Goal: Transaction & Acquisition: Purchase product/service

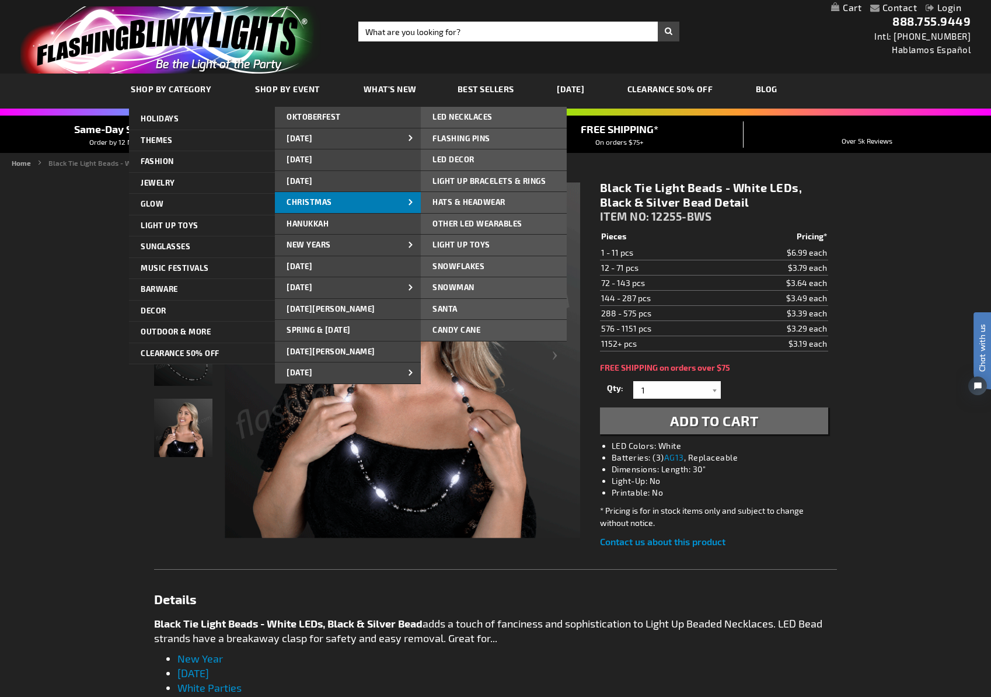
click at [305, 197] on span "CHRISTMAS" at bounding box center [309, 201] width 46 height 9
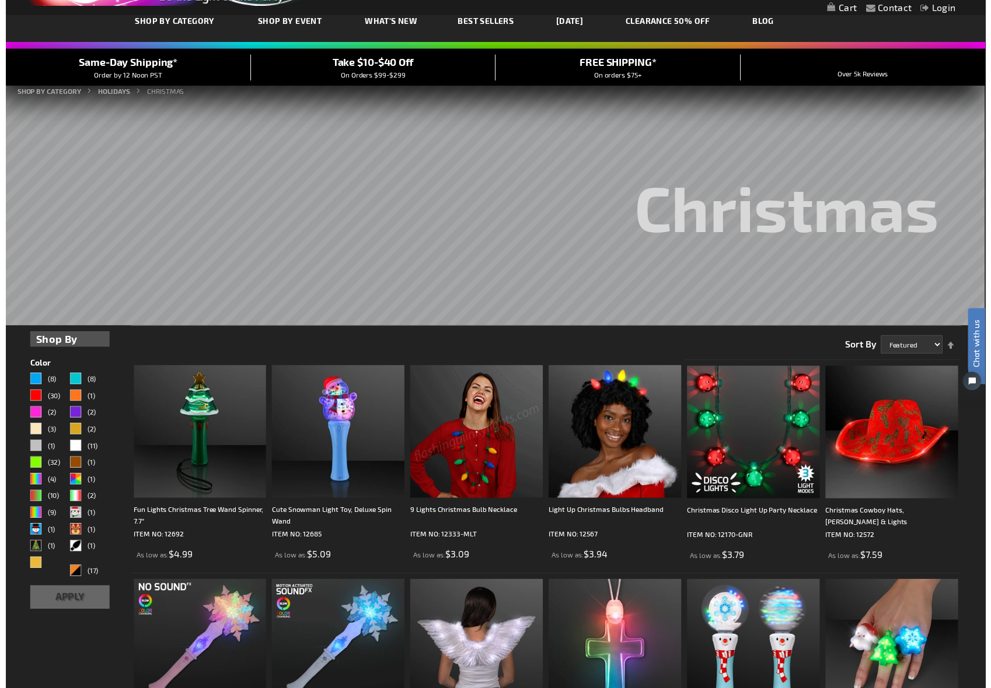
scroll to position [159, 0]
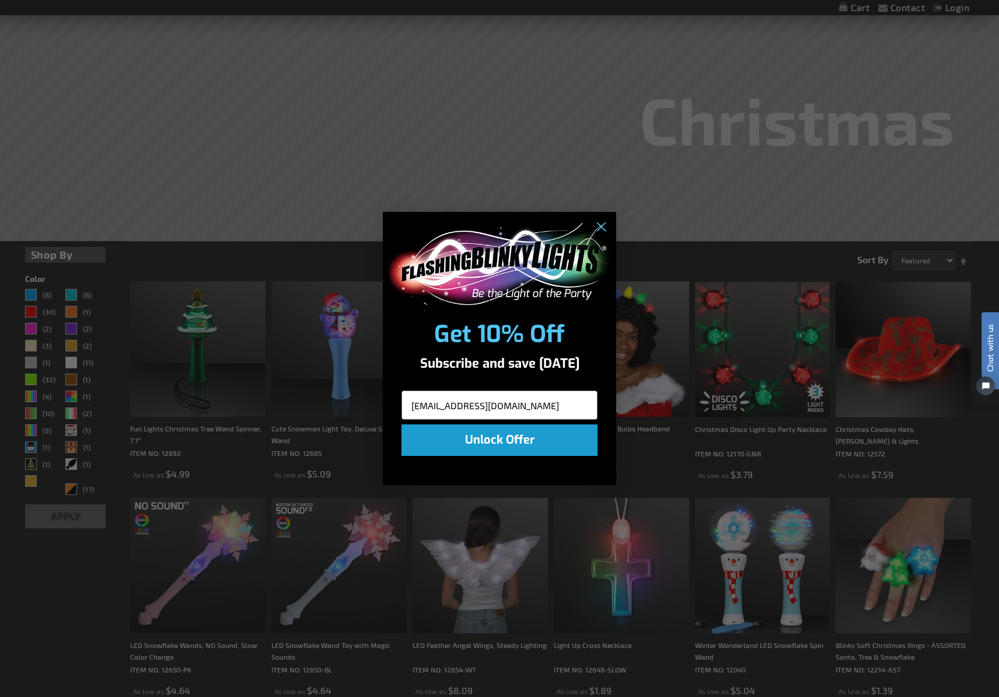
type input "crystal@psqproductions.com"
click at [460, 446] on button "Unlock Offer" at bounding box center [499, 440] width 196 height 32
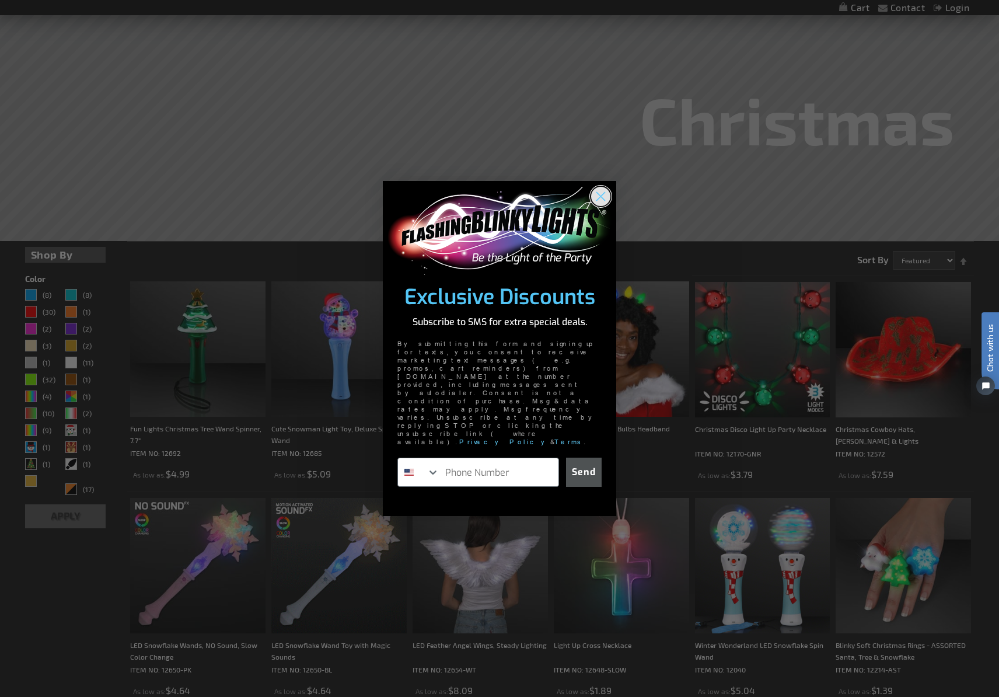
click at [601, 201] on icon "Close dialog" at bounding box center [601, 197] width 8 height 8
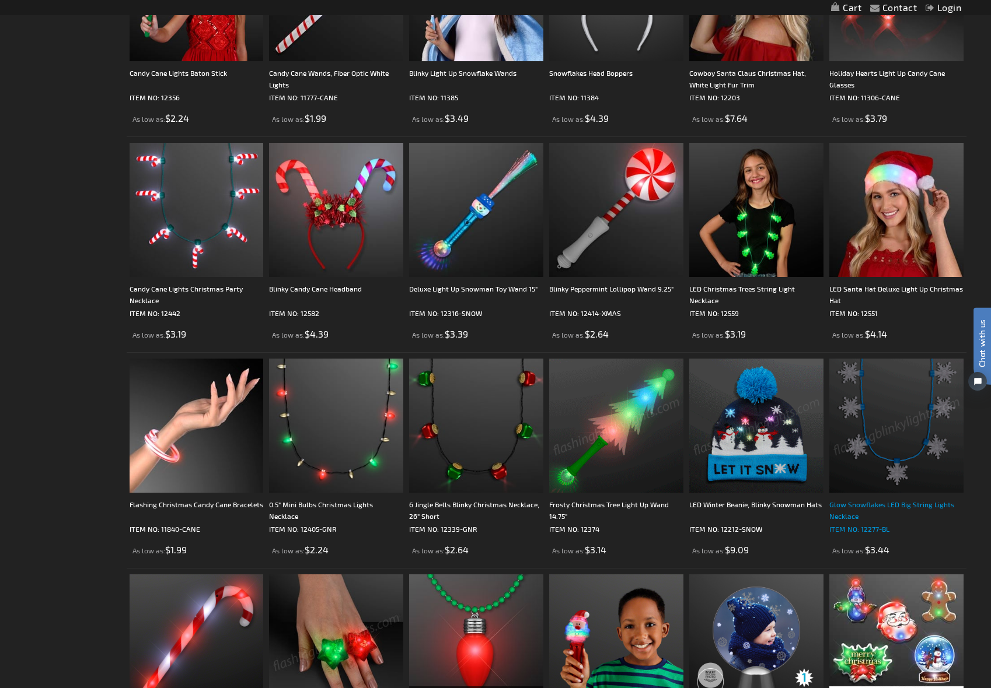
scroll to position [1435, 0]
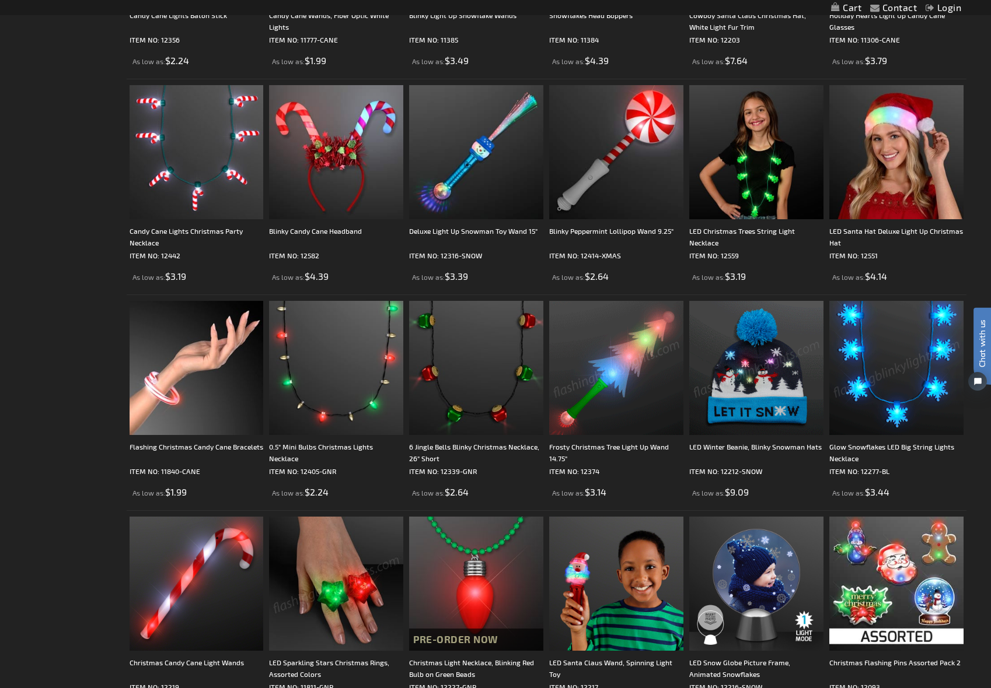
click at [890, 403] on img at bounding box center [896, 368] width 134 height 134
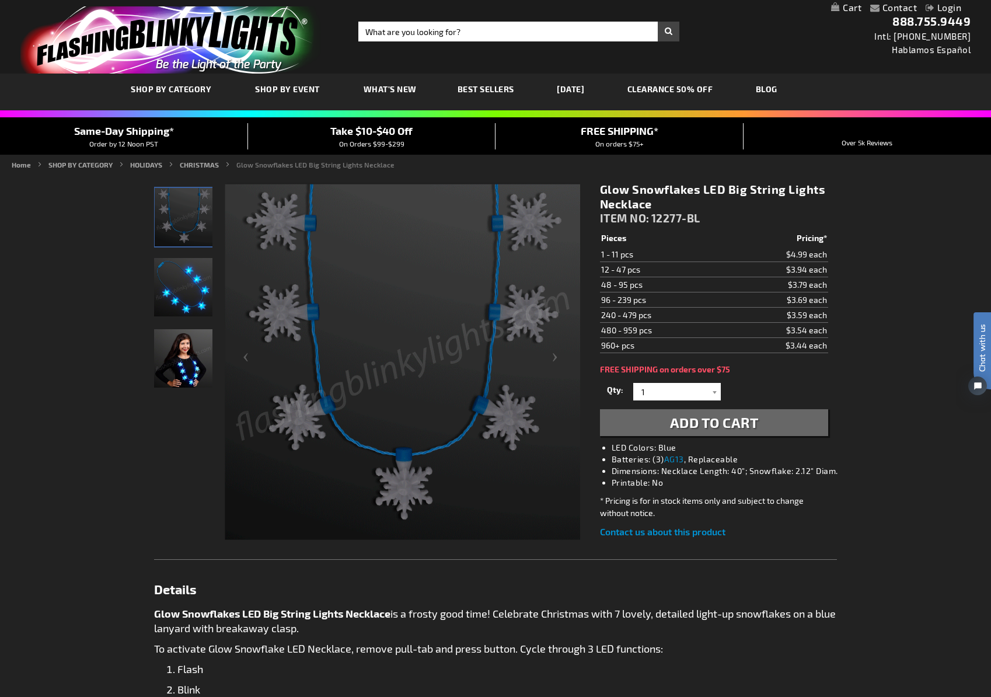
click at [884, 340] on div "Contact Compare Products Login Skip to Content My Cart My Cart Close You have n…" at bounding box center [495, 653] width 991 height 1307
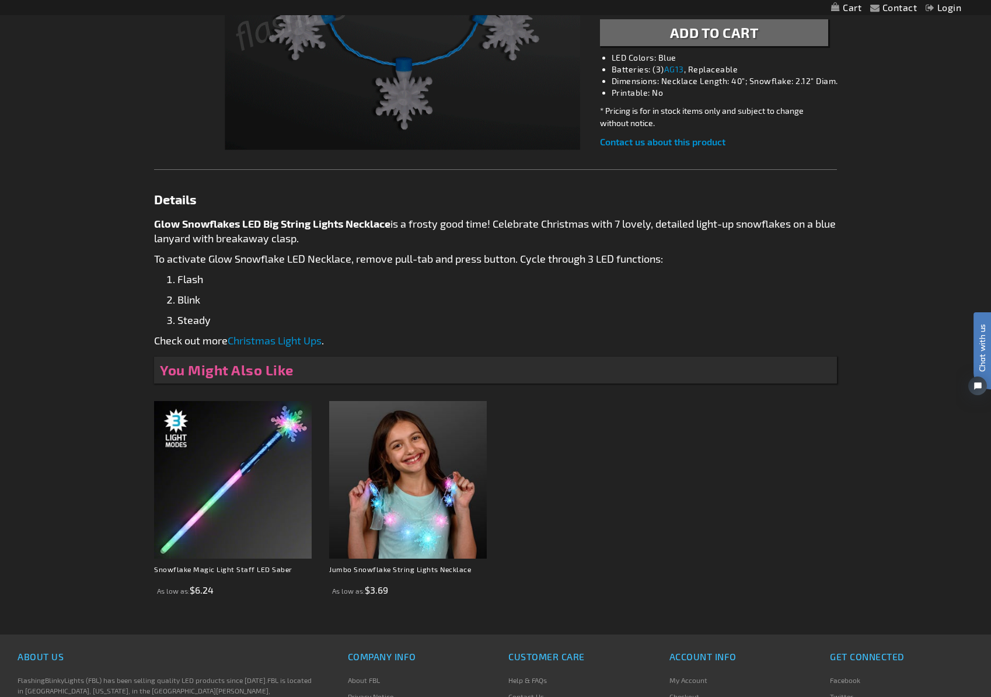
scroll to position [600, 0]
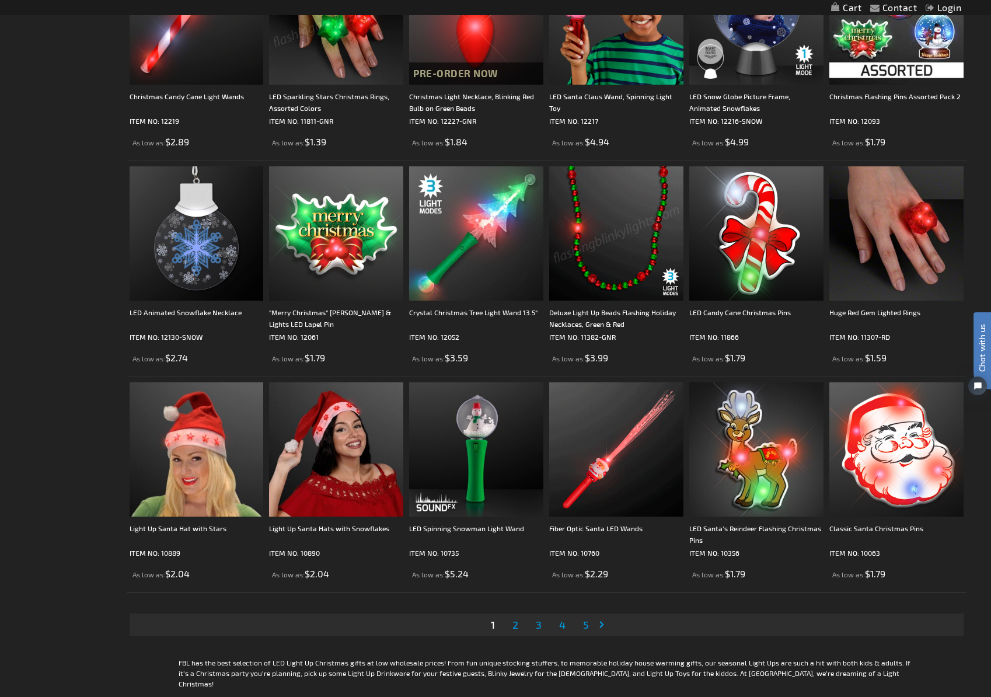
scroll to position [2102, 0]
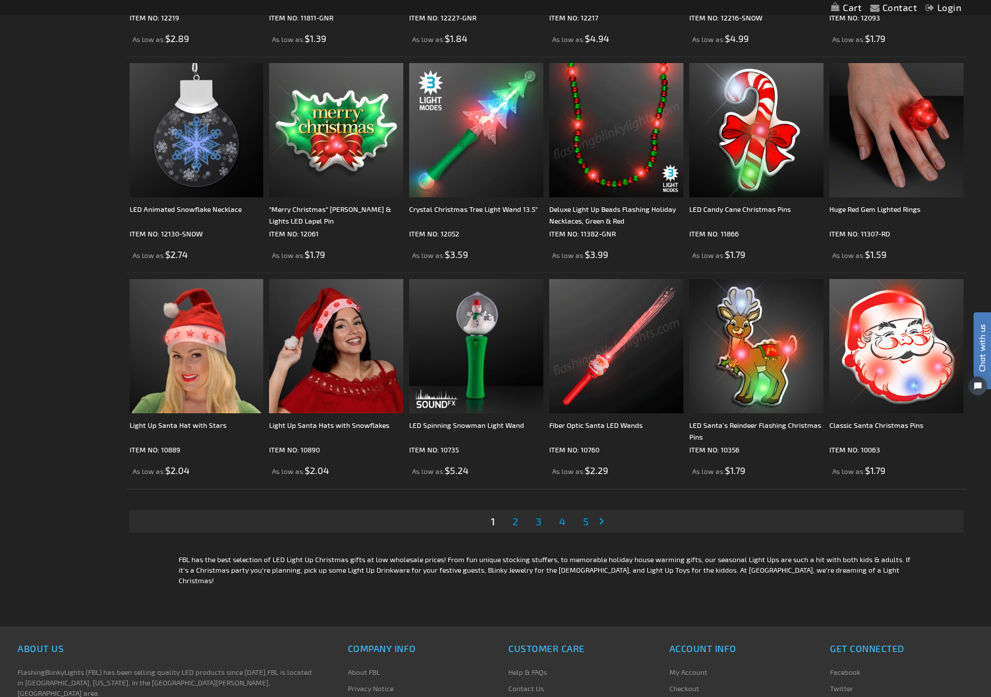
click at [518, 523] on span "2" at bounding box center [515, 521] width 6 height 13
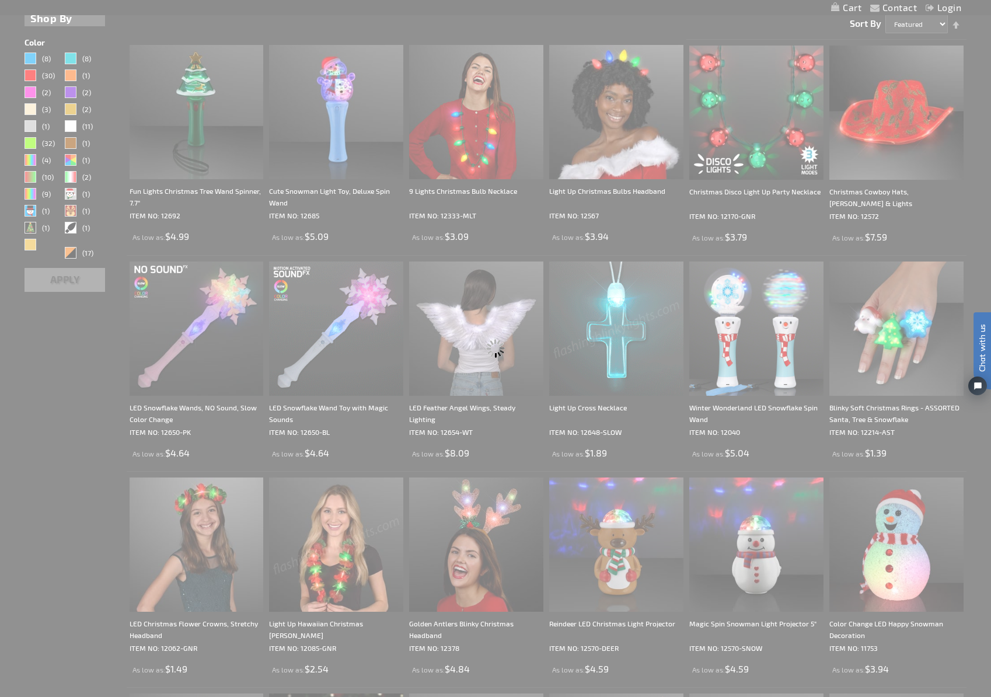
scroll to position [0, 0]
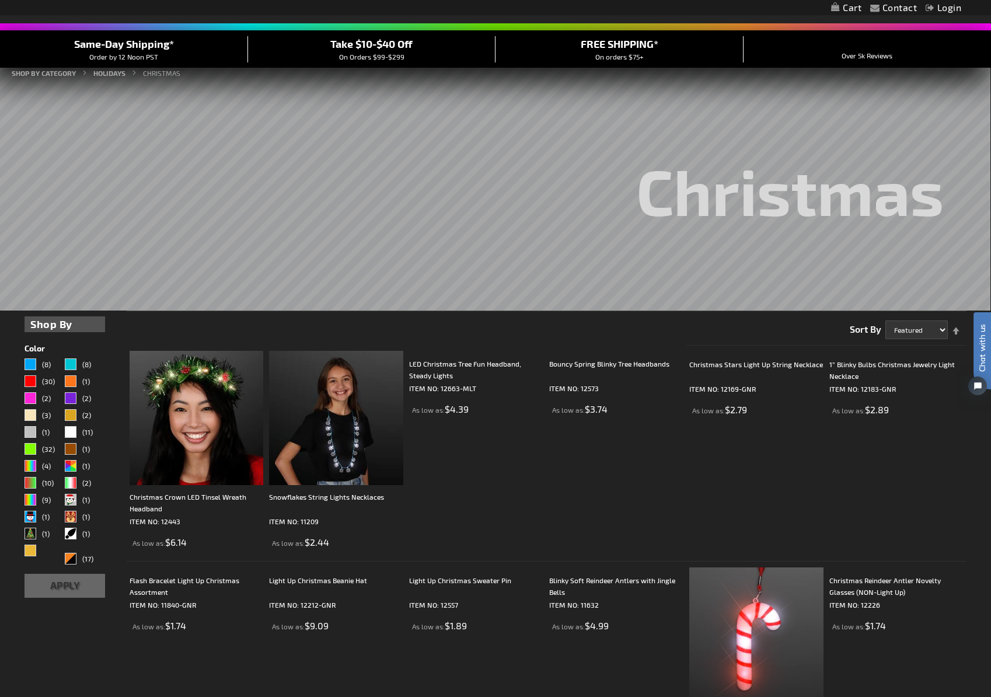
scroll to position [107, 0]
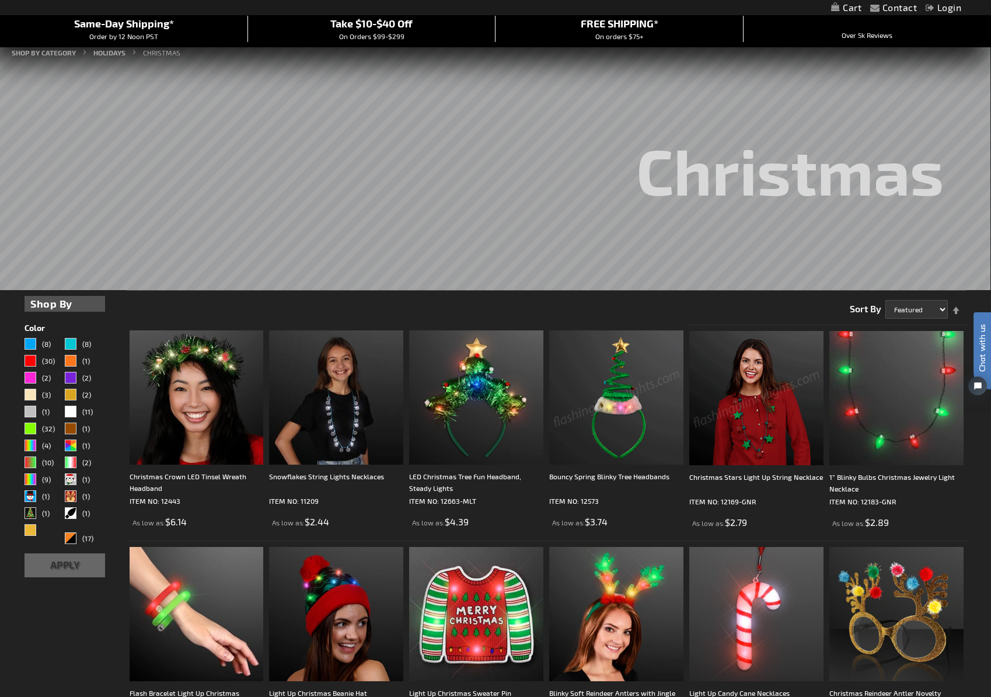
click at [762, 422] on img at bounding box center [756, 398] width 134 height 134
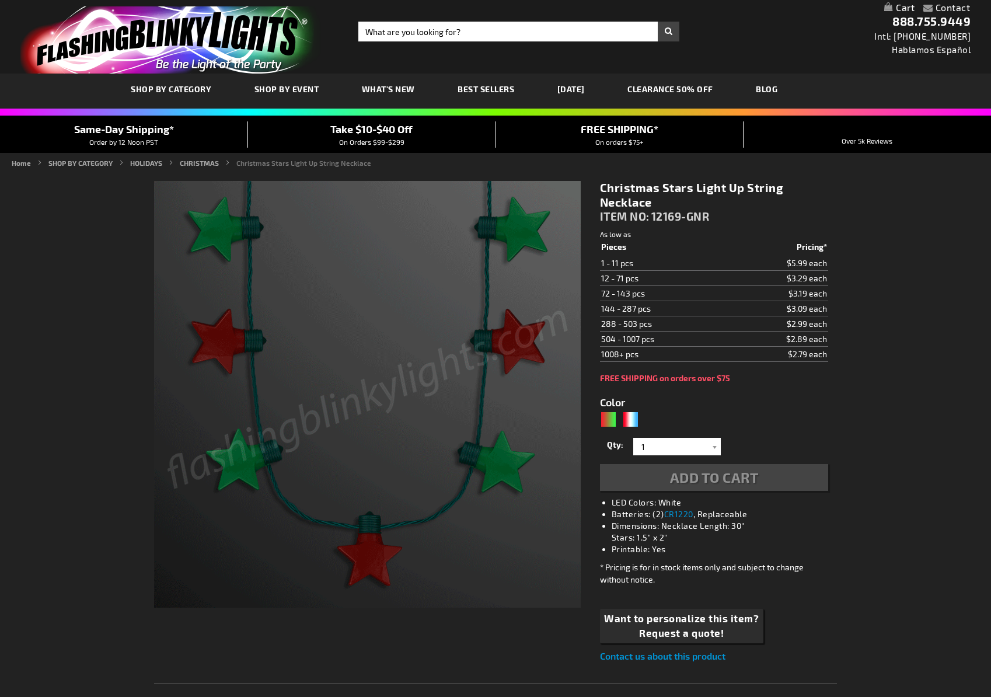
type input "5642"
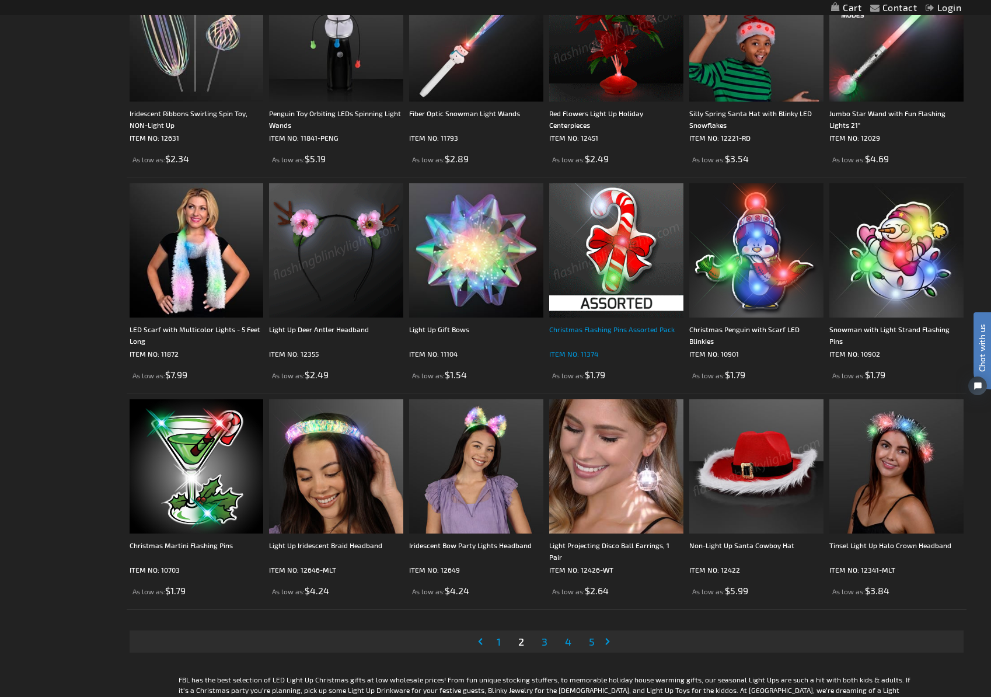
scroll to position [2069, 0]
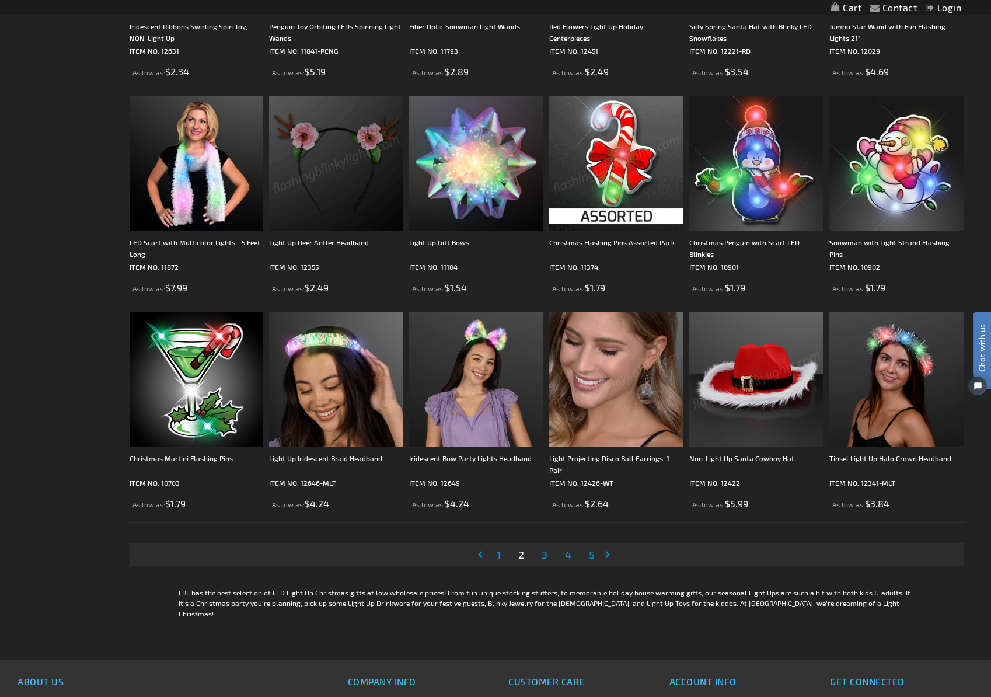
click at [540, 557] on link "Page 3" at bounding box center [544, 554] width 11 height 18
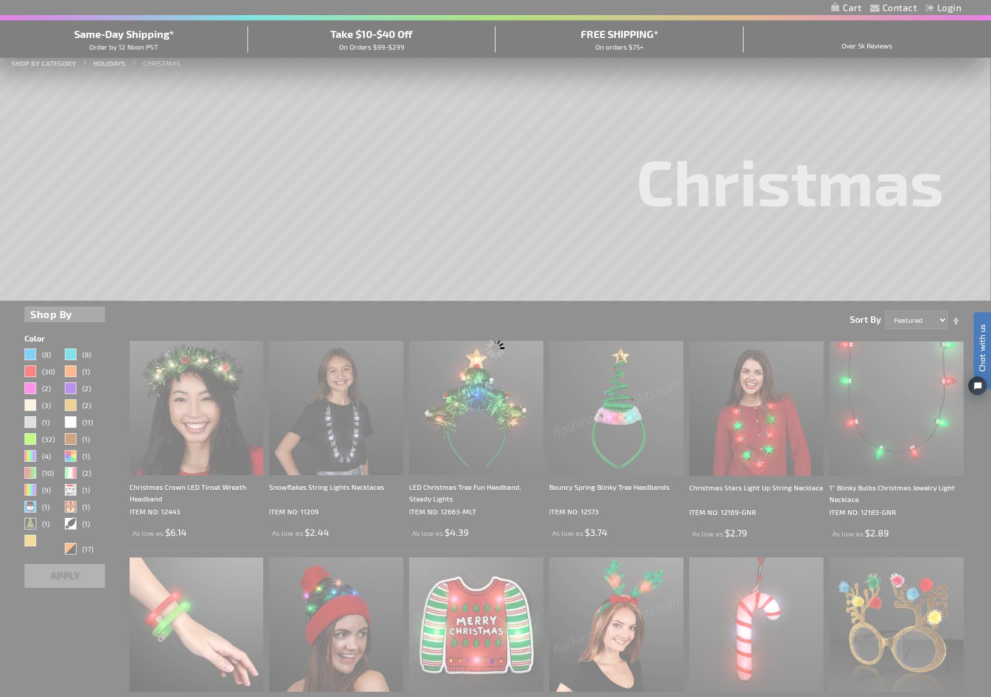
scroll to position [0, 0]
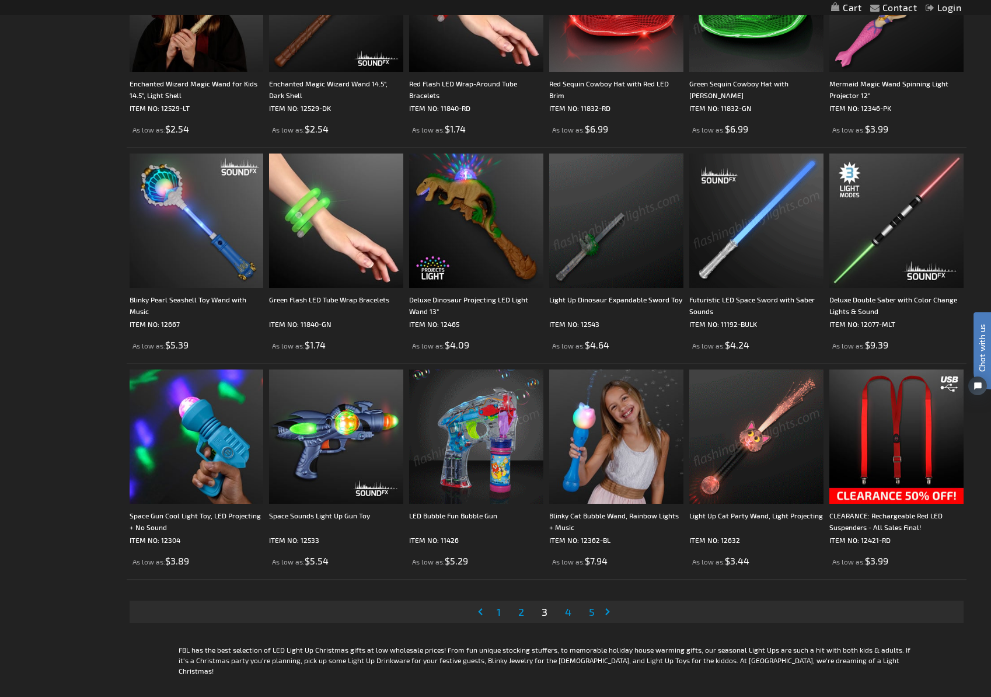
scroll to position [2097, 0]
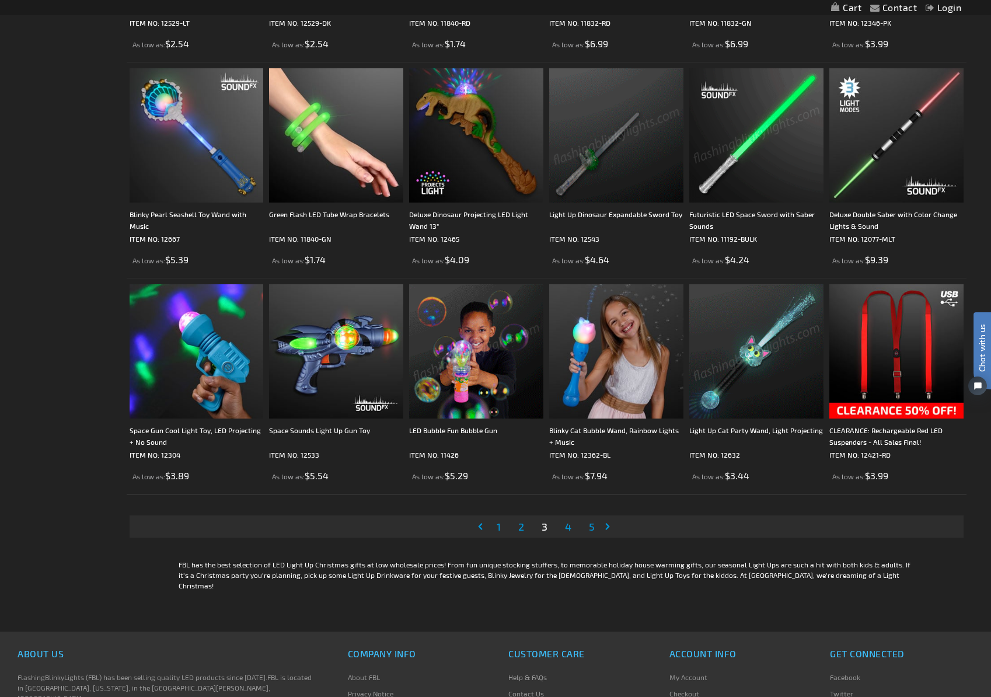
click at [566, 531] on span "4" at bounding box center [568, 526] width 6 height 13
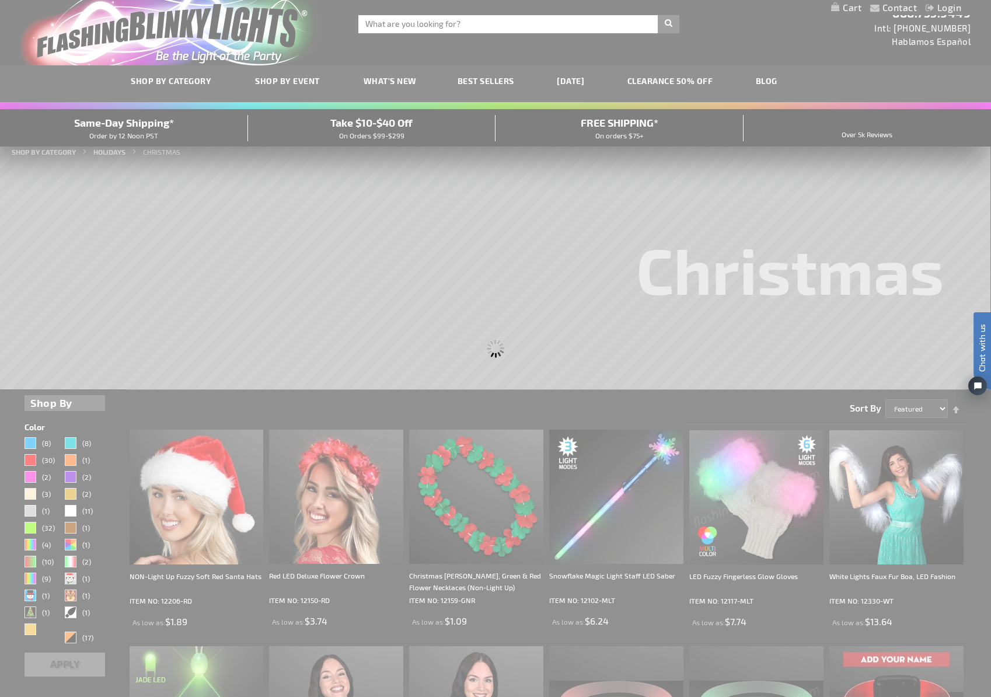
scroll to position [0, 0]
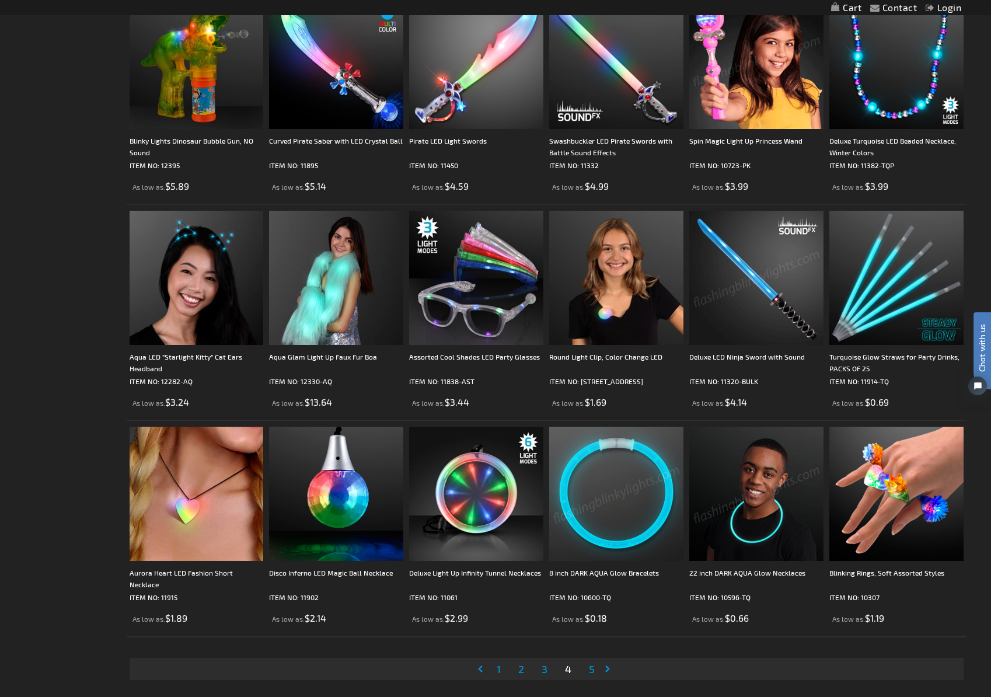
scroll to position [2143, 0]
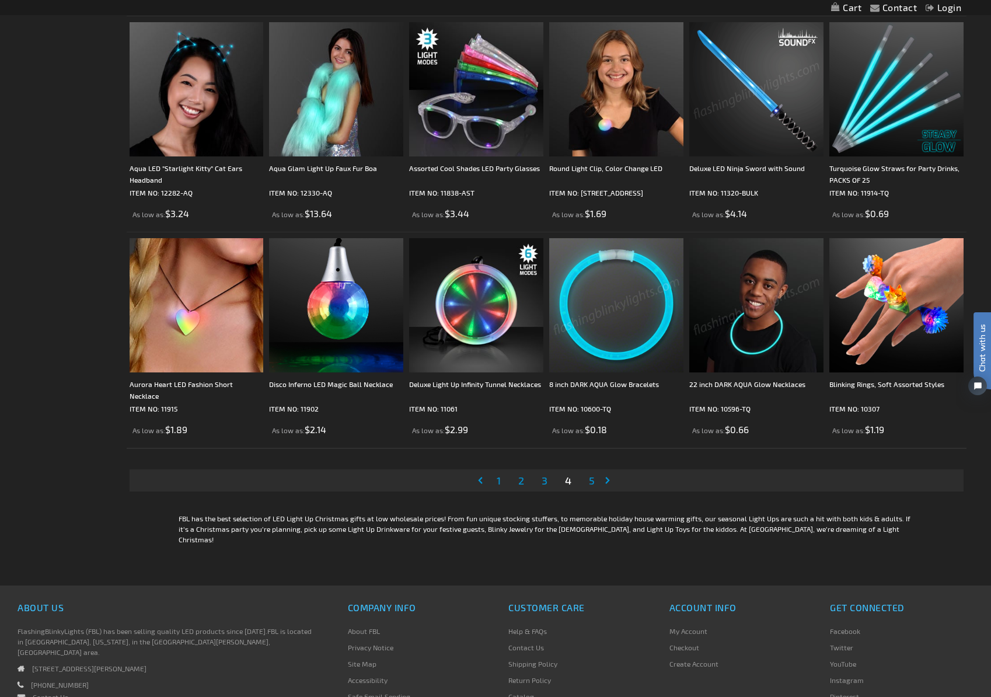
click at [593, 480] on span "5" at bounding box center [592, 480] width 6 height 13
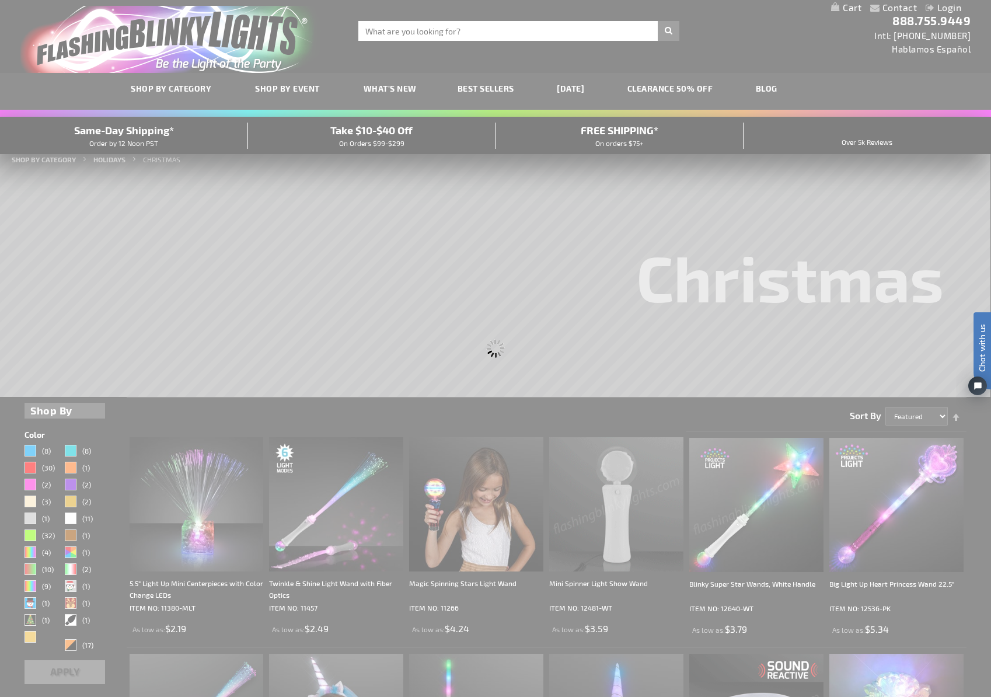
scroll to position [0, 0]
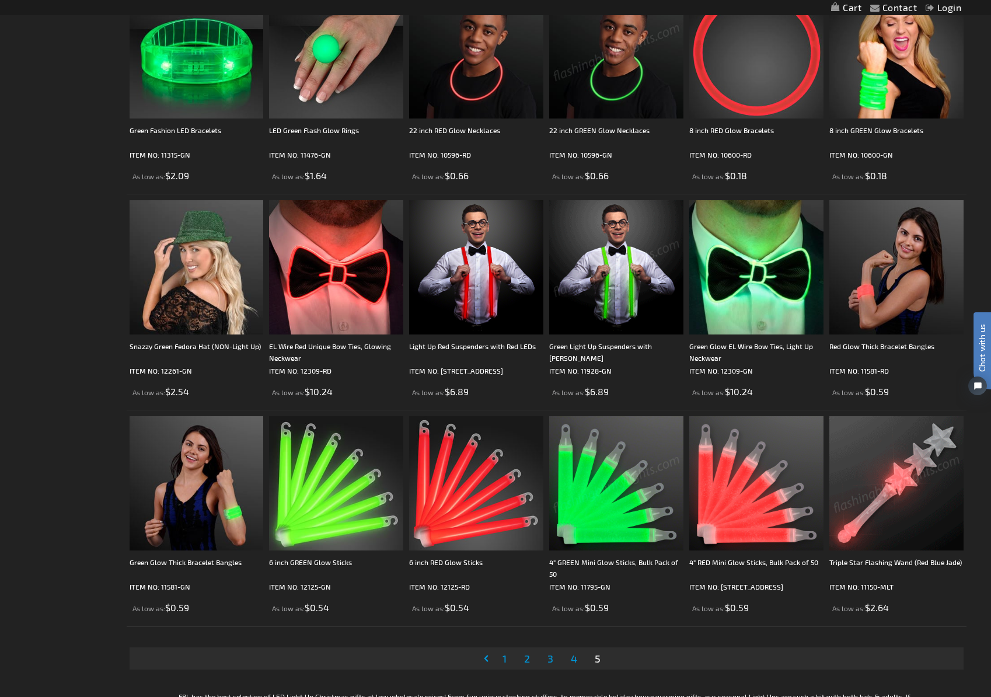
scroll to position [1627, 0]
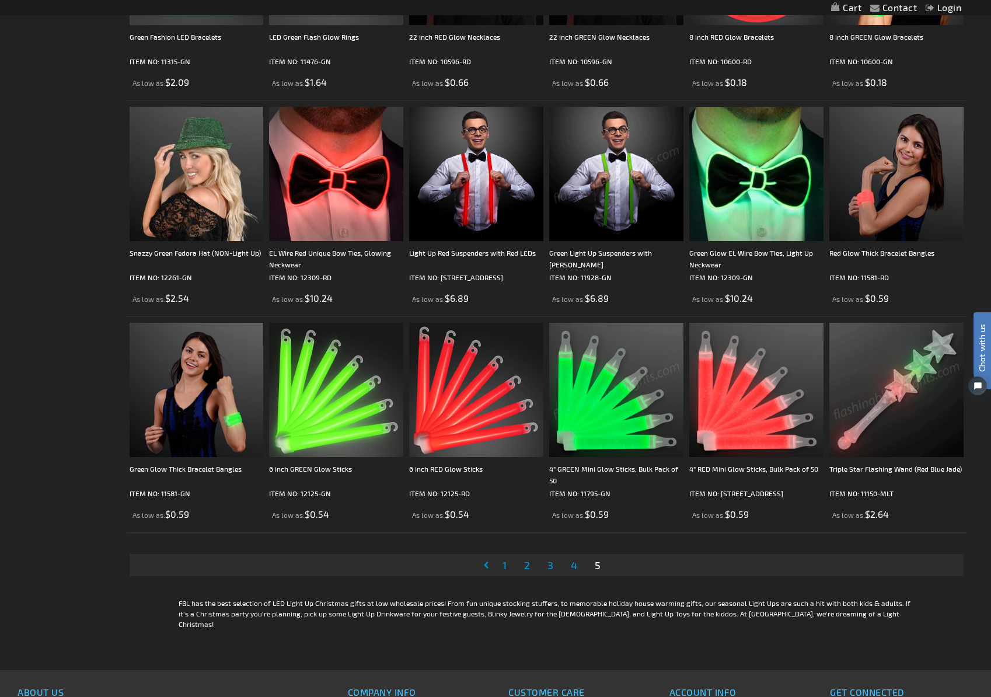
click at [503, 565] on span "1" at bounding box center [504, 564] width 4 height 13
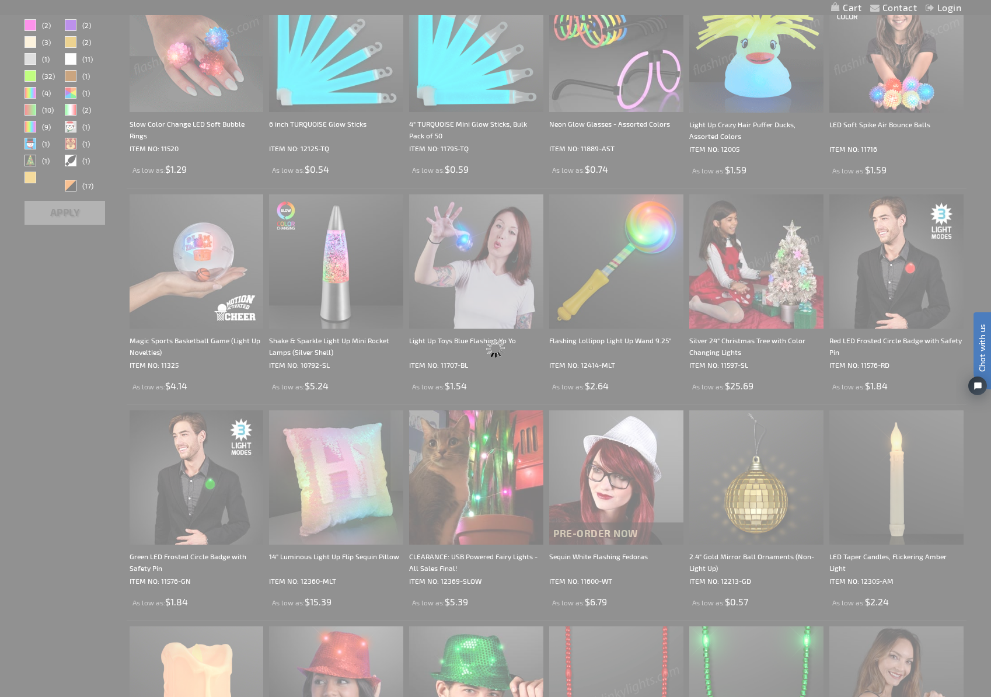
scroll to position [0, 0]
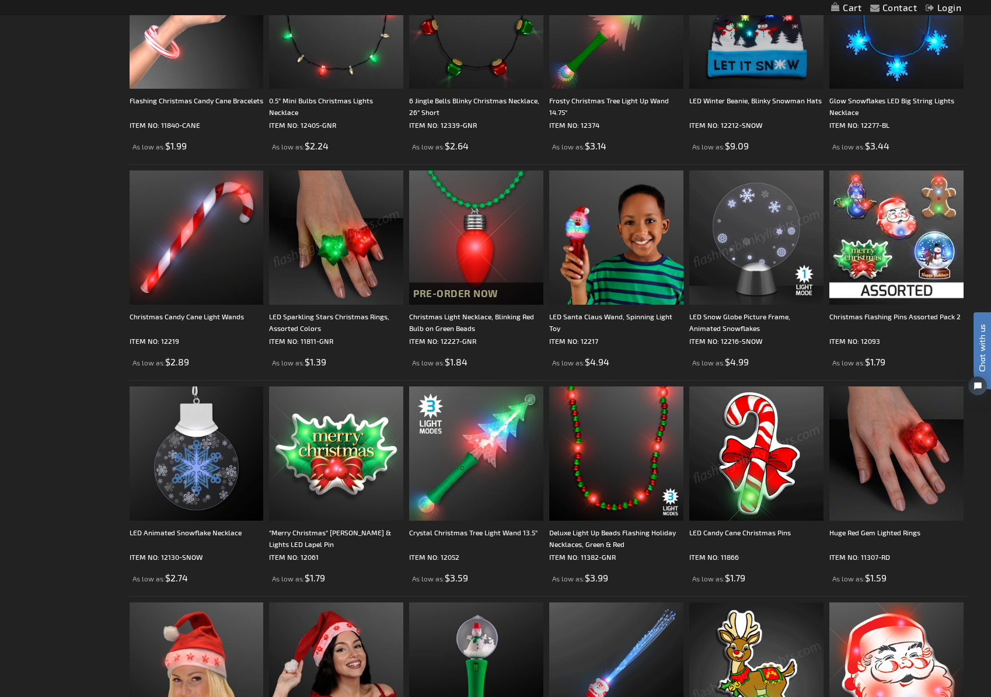
scroll to position [1414, 0]
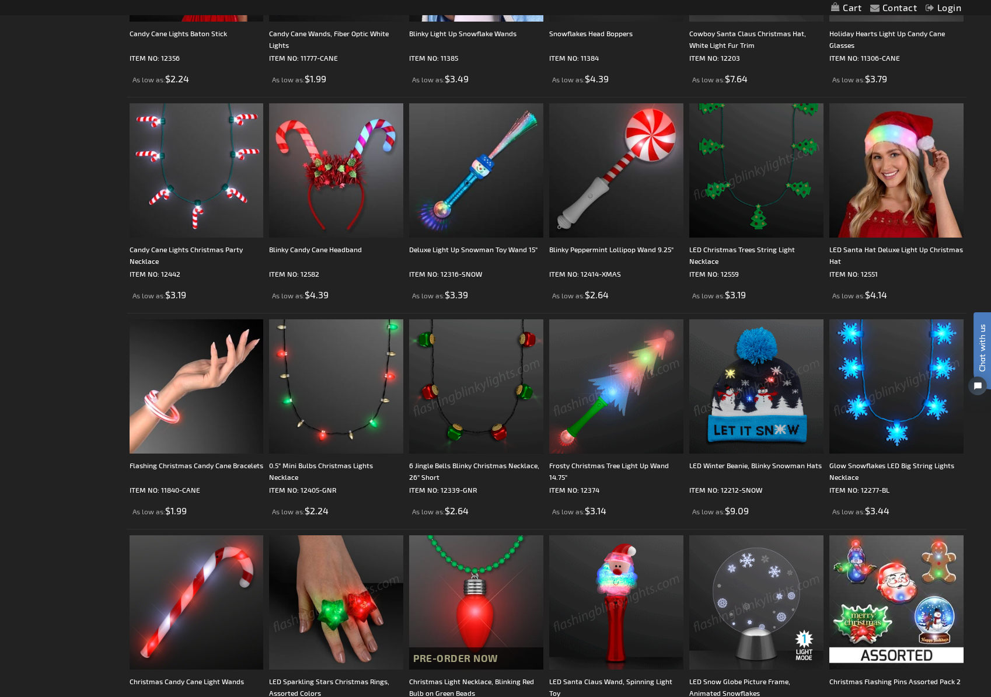
click at [893, 388] on img at bounding box center [896, 386] width 134 height 134
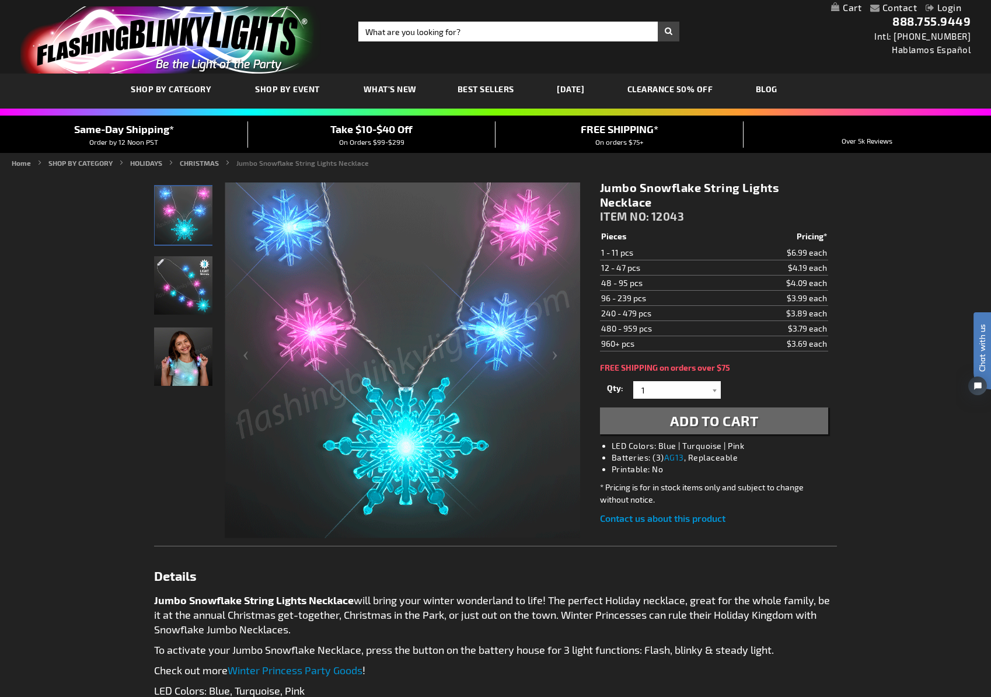
click at [163, 295] on img "Multi-Color LED Snowflake Light Up Necklace" at bounding box center [183, 285] width 58 height 58
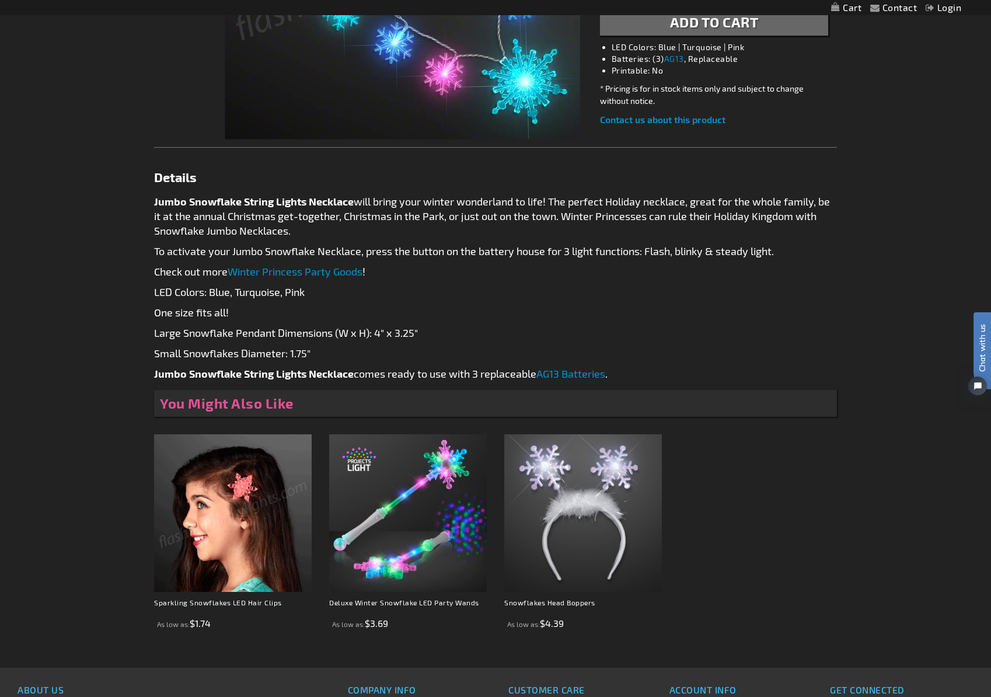
scroll to position [561, 0]
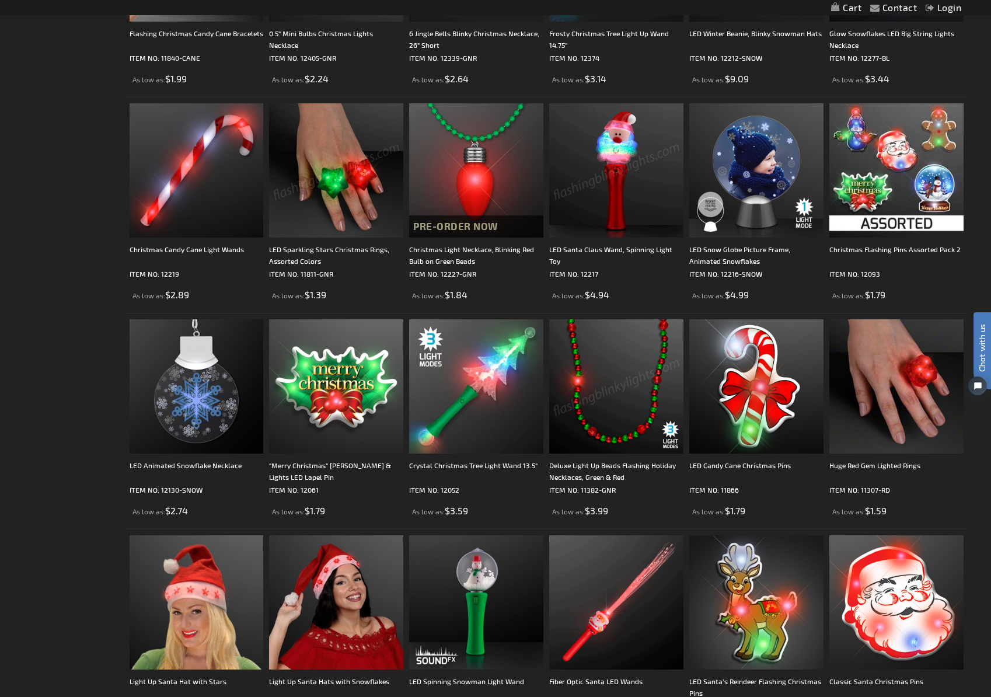
scroll to position [1941, 0]
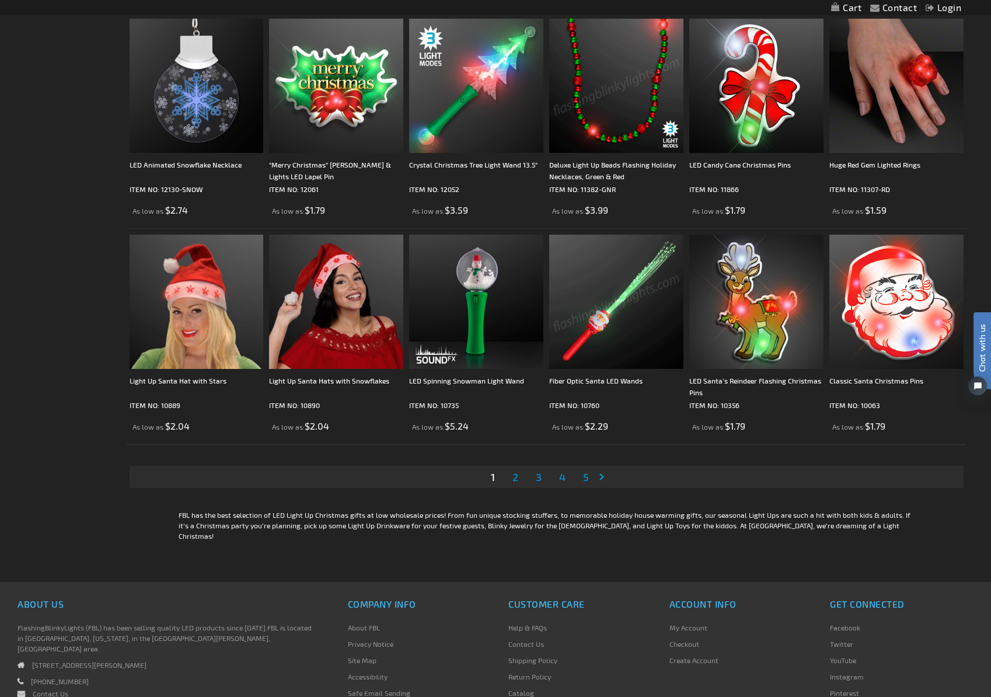
click at [517, 482] on span "2" at bounding box center [515, 476] width 6 height 13
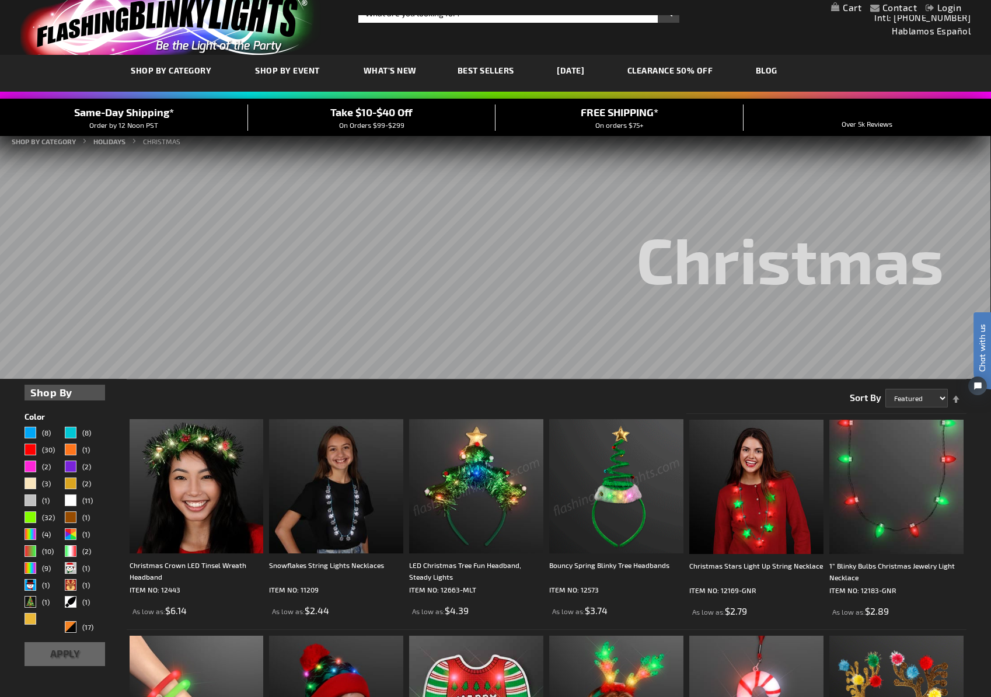
scroll to position [42, 0]
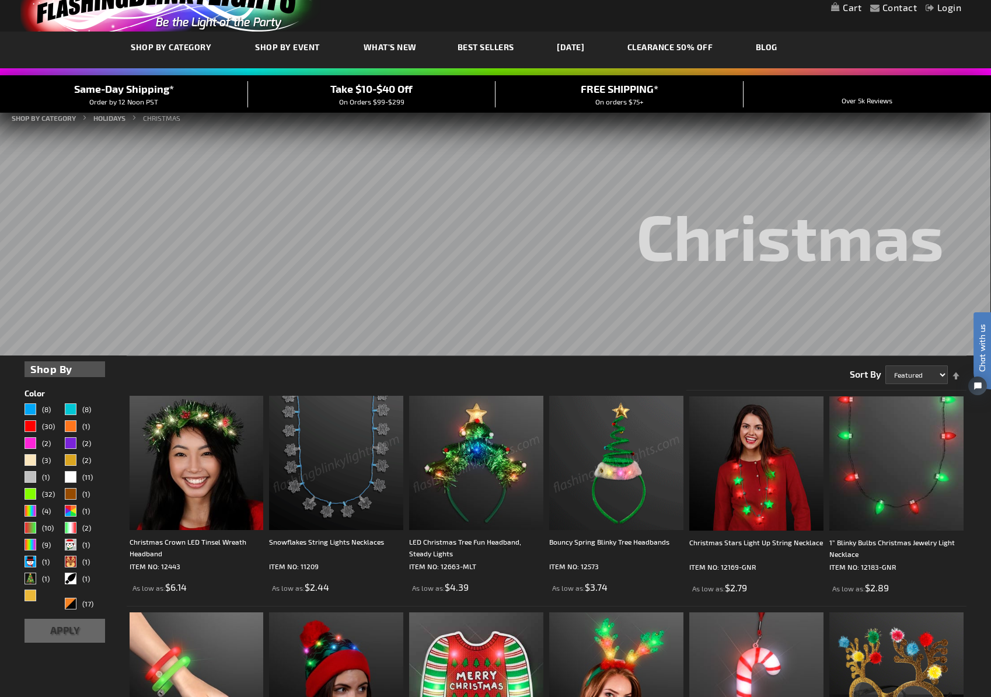
click at [334, 472] on img at bounding box center [336, 463] width 134 height 134
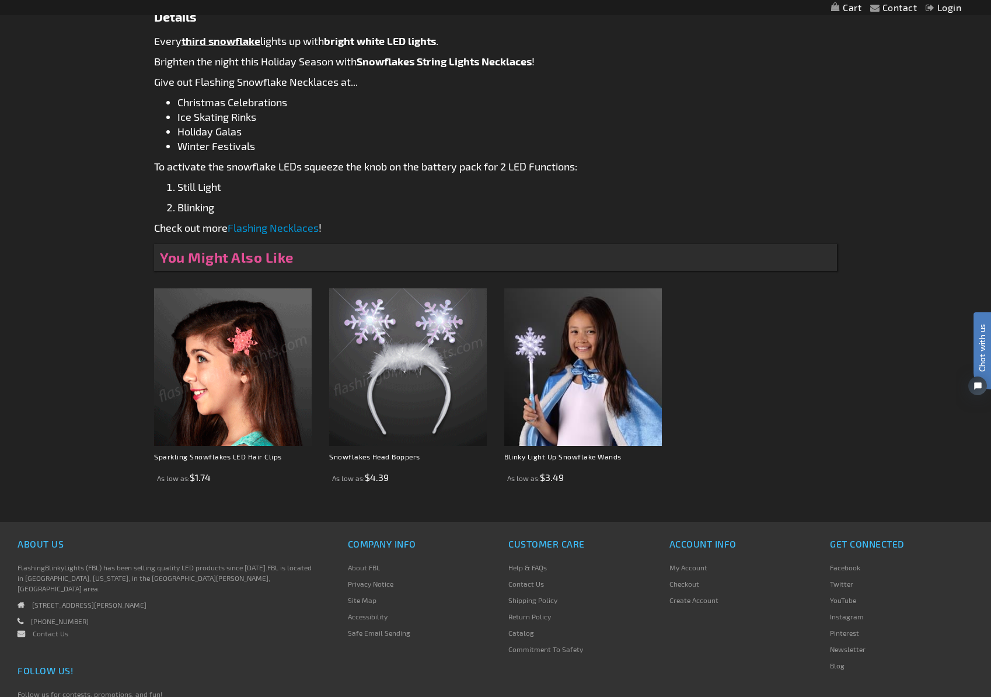
scroll to position [453, 0]
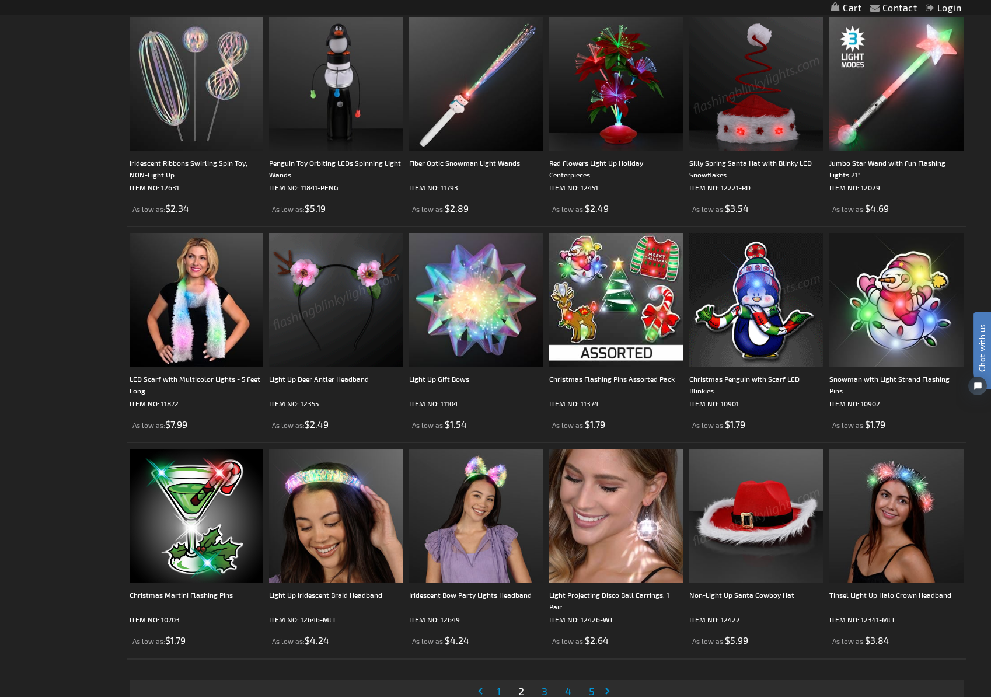
scroll to position [2033, 0]
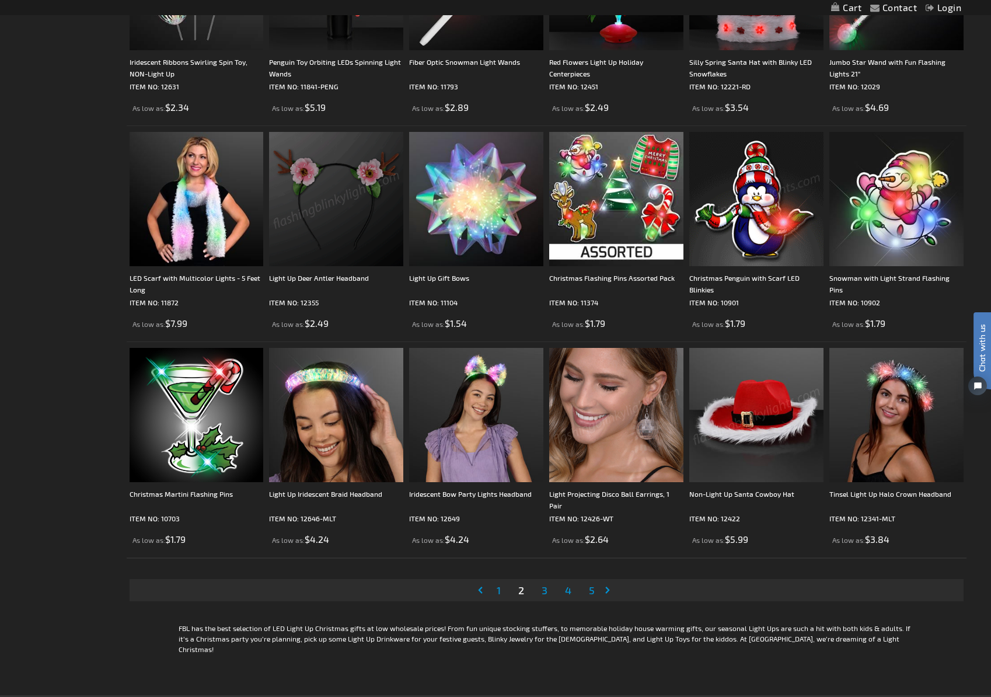
click at [546, 587] on span "3" at bounding box center [544, 589] width 6 height 13
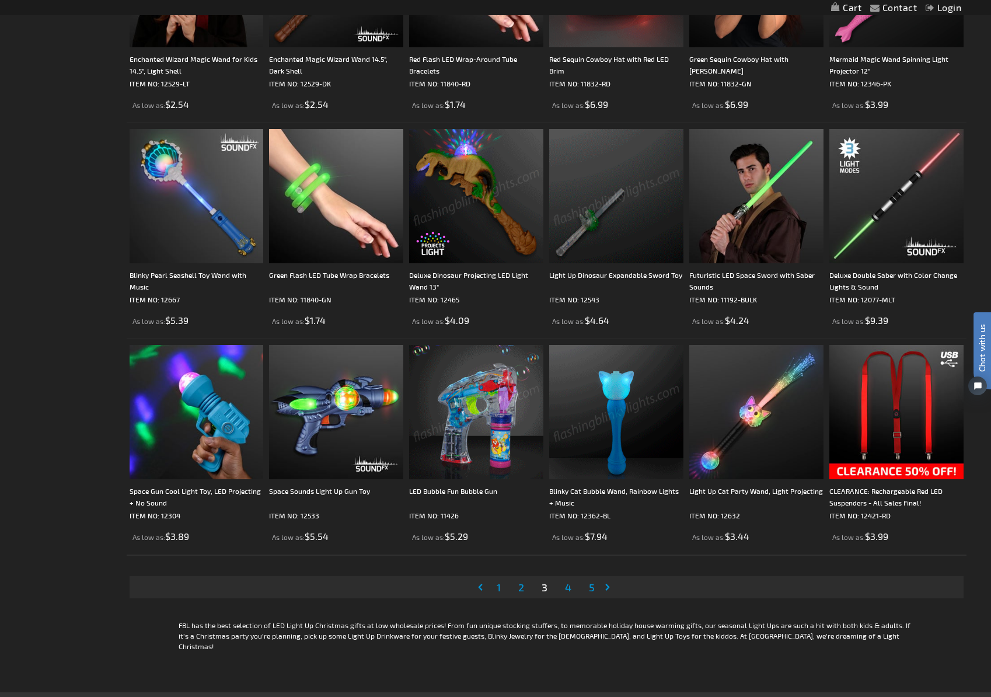
scroll to position [2099, 0]
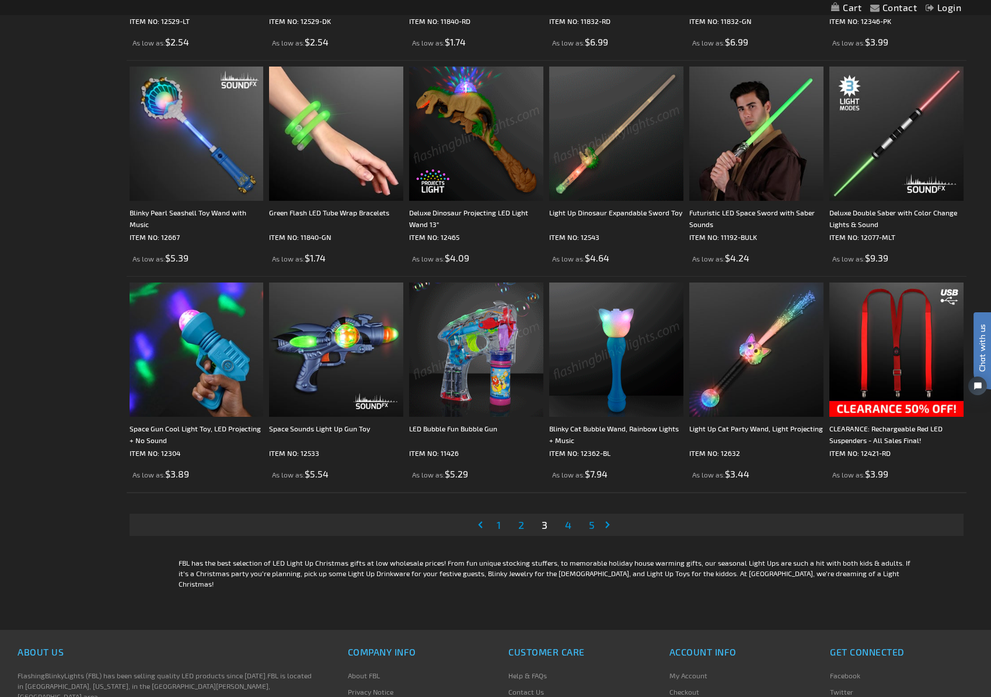
click at [566, 525] on span "4" at bounding box center [568, 524] width 6 height 13
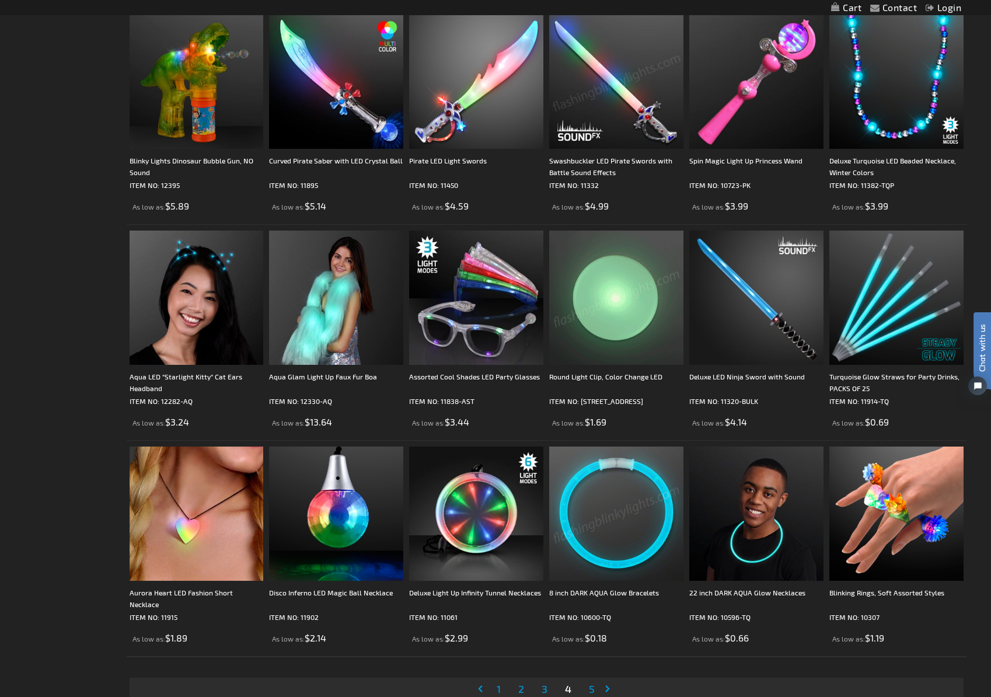
scroll to position [1997, 0]
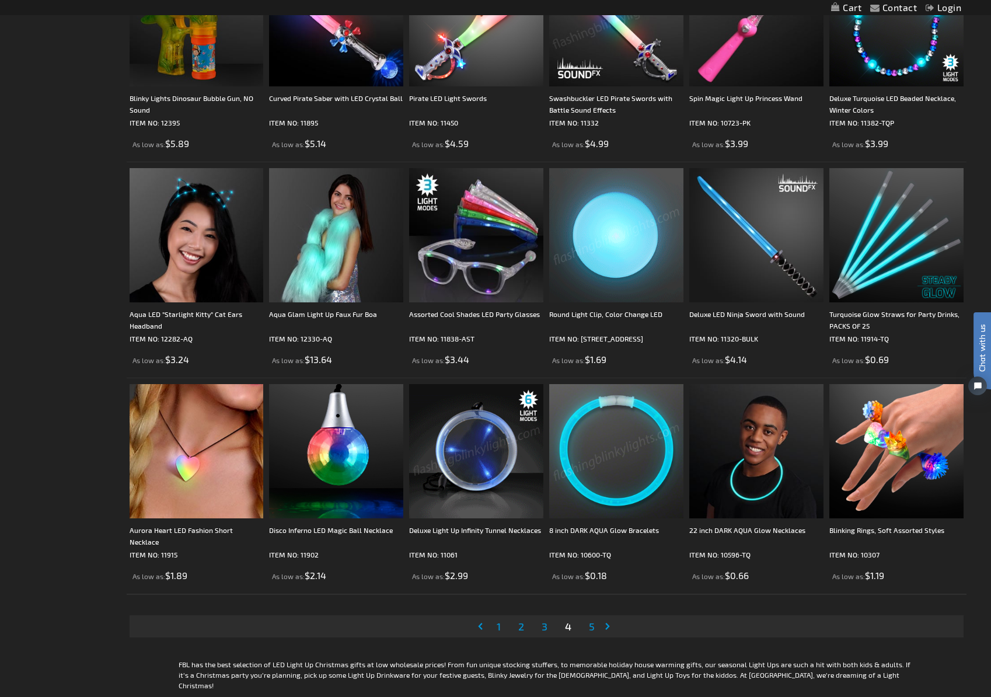
click at [592, 628] on span "5" at bounding box center [592, 626] width 6 height 13
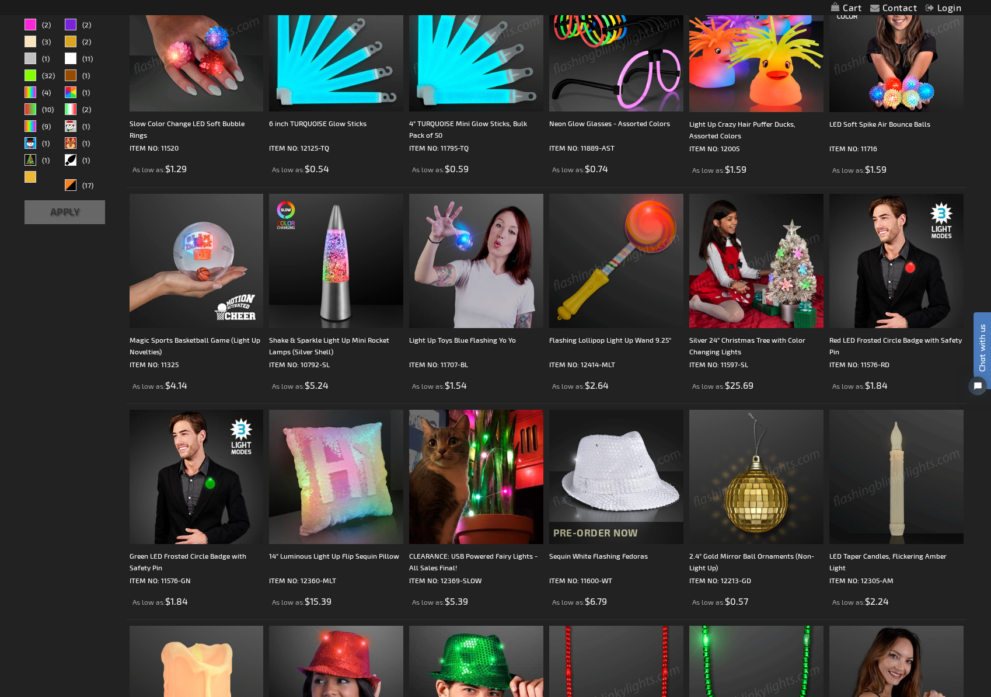
scroll to position [223, 0]
